Goal: Task Accomplishment & Management: Use online tool/utility

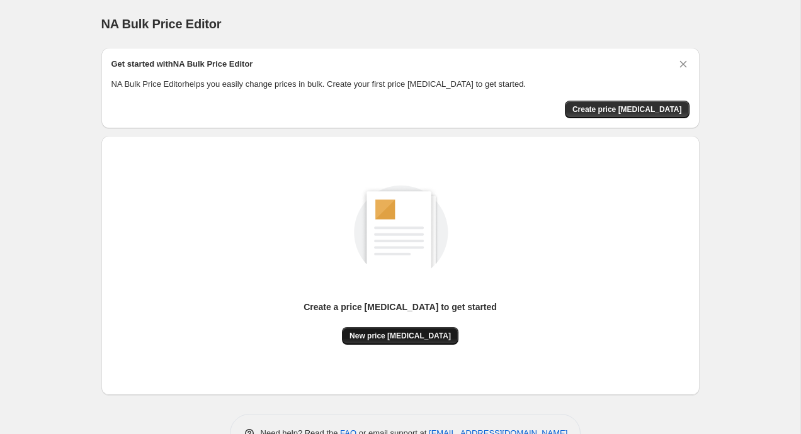
click at [402, 341] on button "New price change job" at bounding box center [400, 336] width 116 height 18
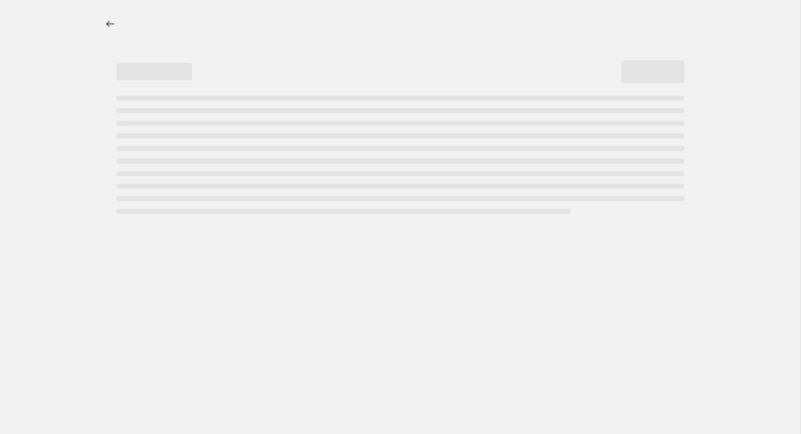
select select "percentage"
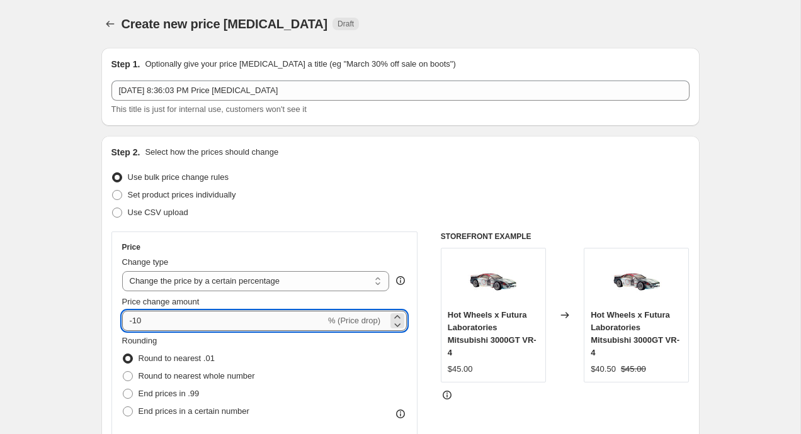
click at [201, 328] on input "-10" at bounding box center [223, 321] width 203 height 20
type input "-1"
type input "-25"
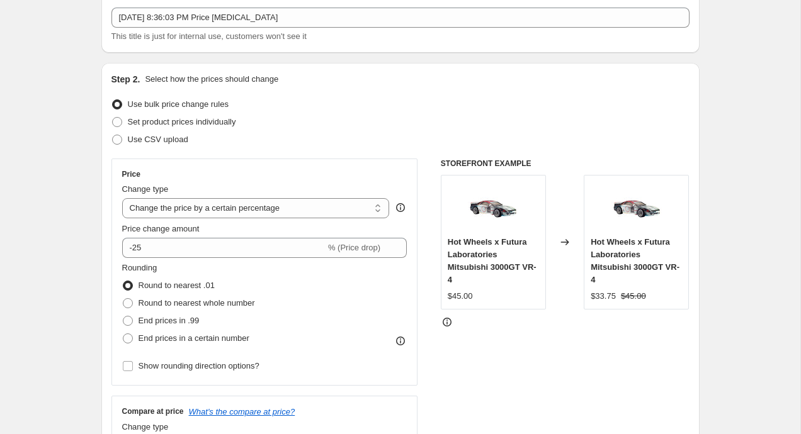
scroll to position [74, 0]
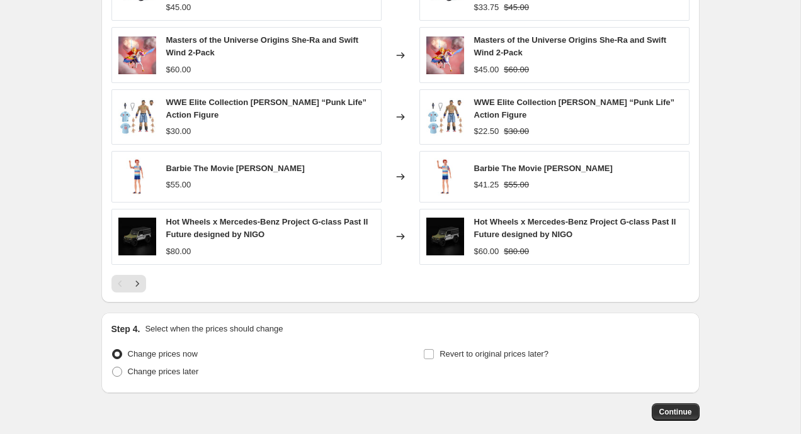
scroll to position [814, 0]
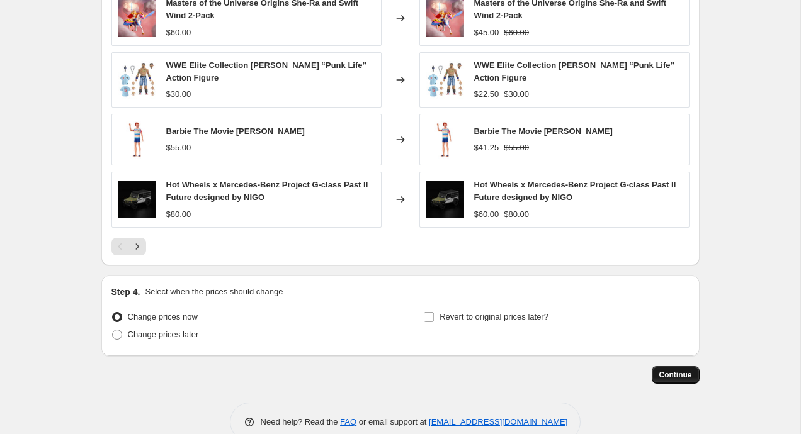
click at [666, 375] on span "Continue" at bounding box center [675, 375] width 33 height 10
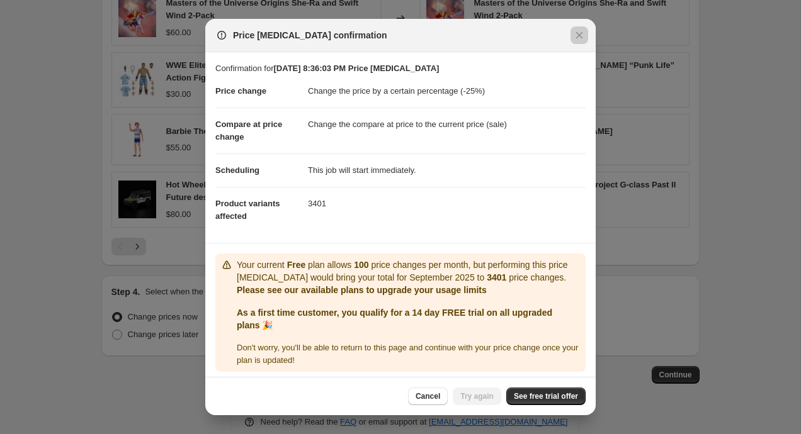
scroll to position [5, 0]
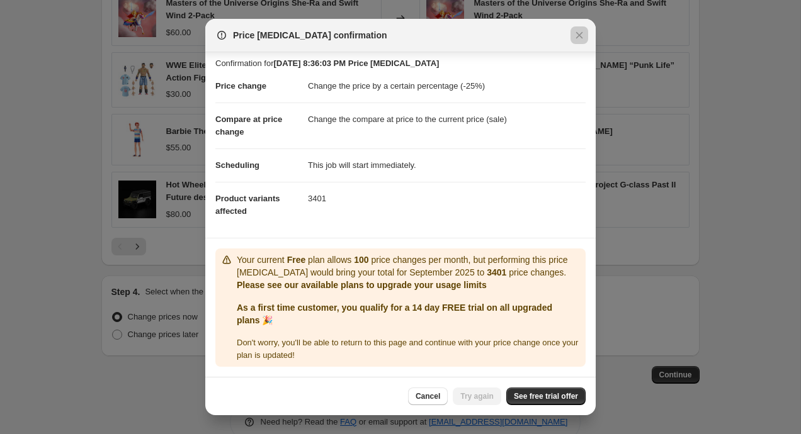
click at [558, 407] on div "Cancel Try again See free trial offer" at bounding box center [400, 396] width 390 height 38
click at [558, 397] on span "See free trial offer" at bounding box center [546, 397] width 64 height 10
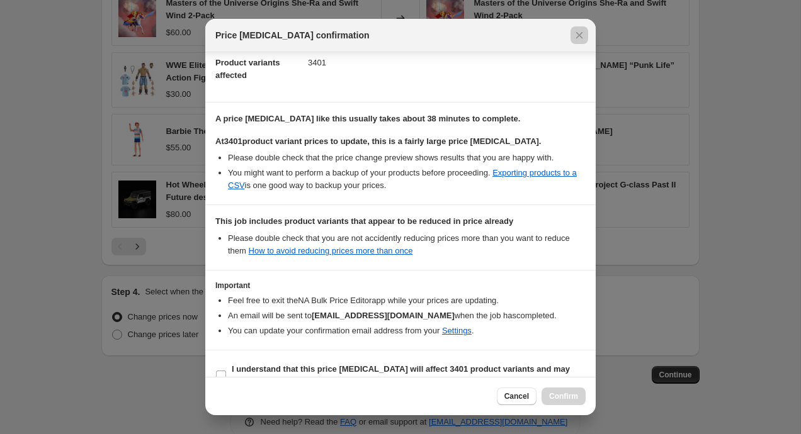
scroll to position [165, 0]
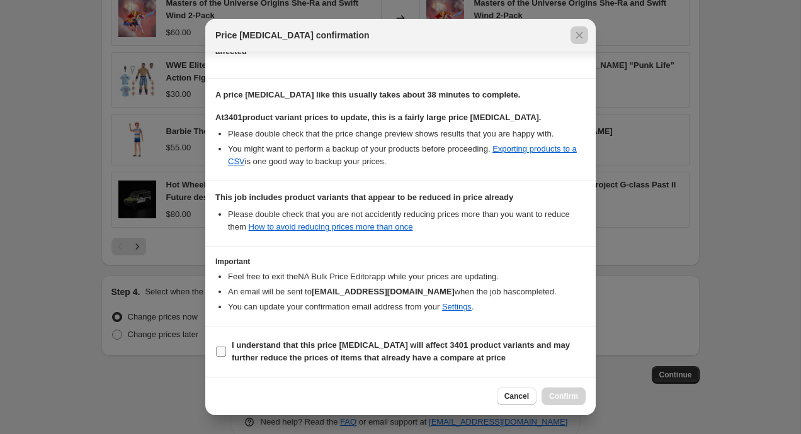
click at [453, 348] on b "I understand that this price change job will affect 3401 product variants and m…" at bounding box center [401, 352] width 338 height 22
click at [226, 348] on input "I understand that this price change job will affect 3401 product variants and m…" at bounding box center [221, 352] width 10 height 10
checkbox input "true"
click at [555, 393] on span "Confirm" at bounding box center [563, 397] width 29 height 10
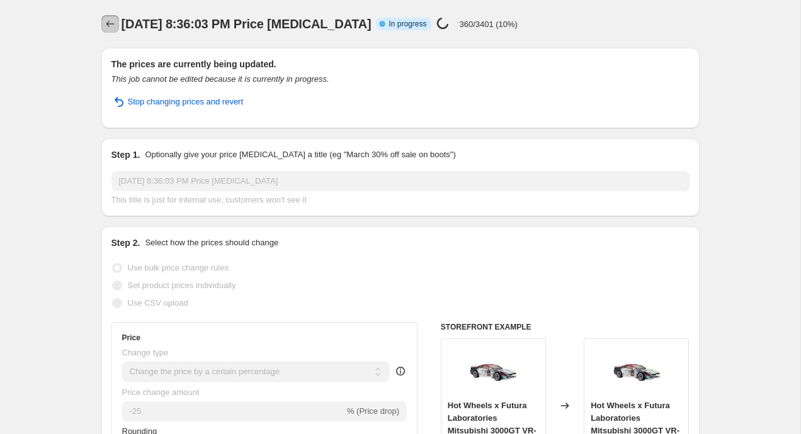
click at [107, 27] on icon "Price change jobs" at bounding box center [110, 24] width 13 height 13
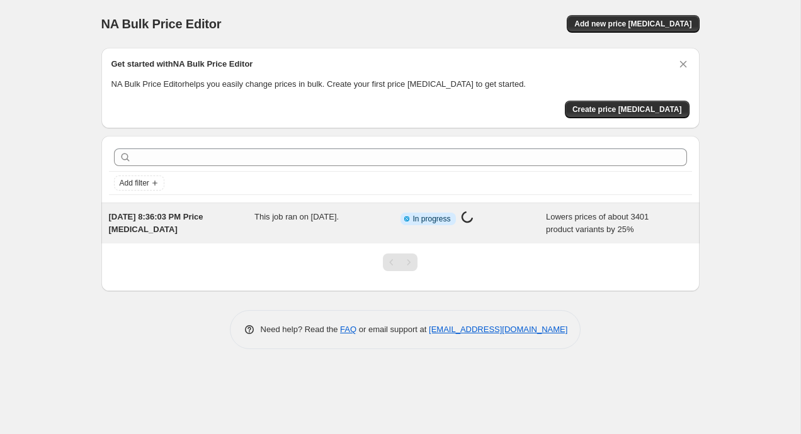
click at [322, 217] on span "This job ran on September 21, 2025." at bounding box center [296, 216] width 84 height 9
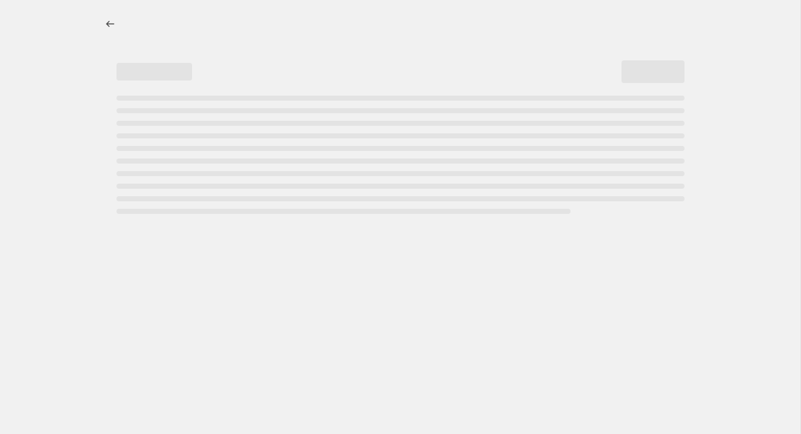
select select "percentage"
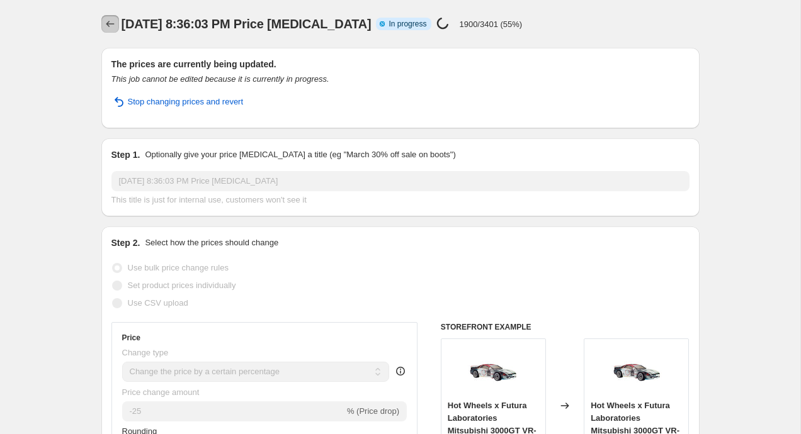
click at [104, 25] on icon "Price change jobs" at bounding box center [110, 24] width 13 height 13
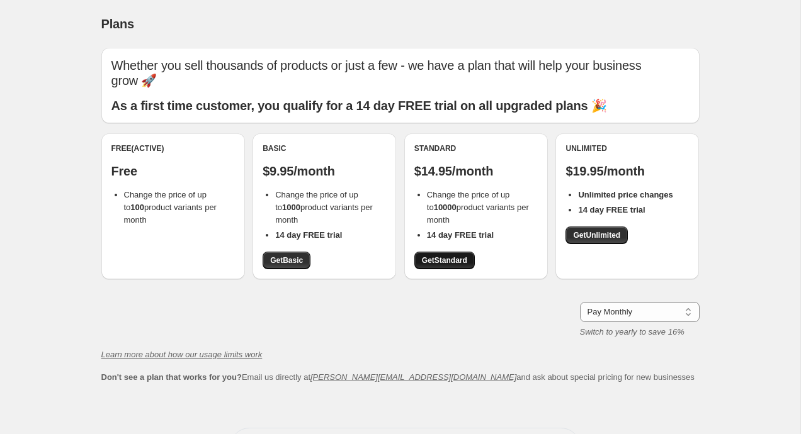
click at [456, 256] on span "Get Standard" at bounding box center [444, 261] width 45 height 10
